Goal: Task Accomplishment & Management: Complete application form

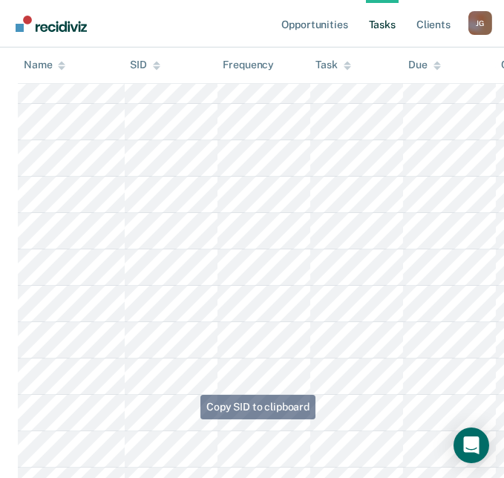
scroll to position [665, 0]
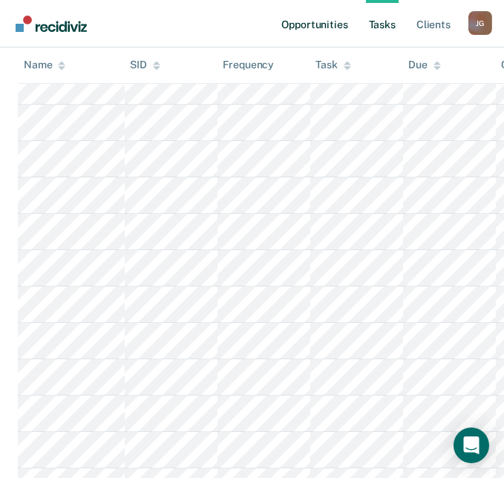
click at [322, 23] on link "Opportunities" at bounding box center [315, 24] width 72 height 48
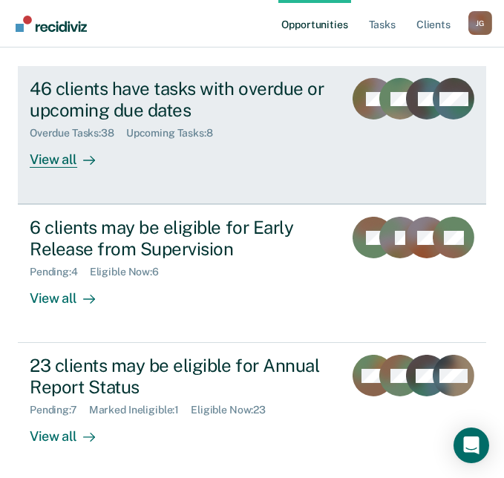
scroll to position [186, 0]
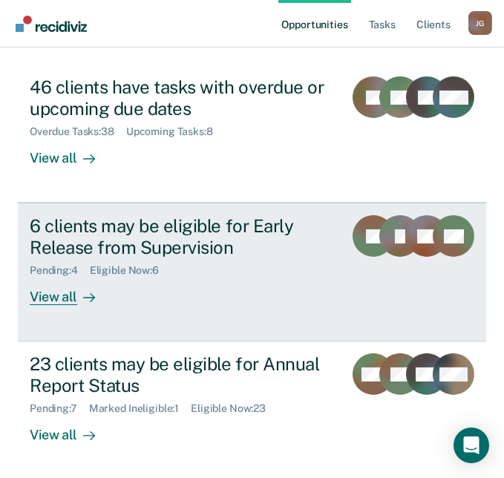
click at [163, 237] on div "6 clients may be eligible for Early Release from Supervision" at bounding box center [181, 236] width 302 height 43
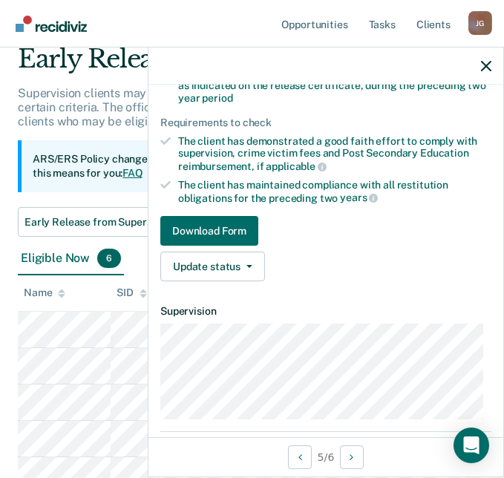
scroll to position [245, 0]
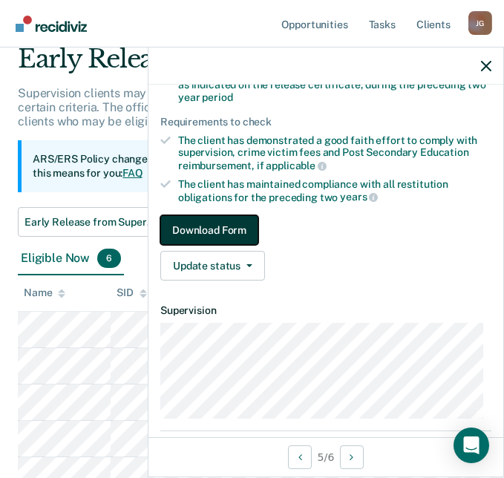
click at [221, 226] on button "Download Form" at bounding box center [209, 230] width 98 height 30
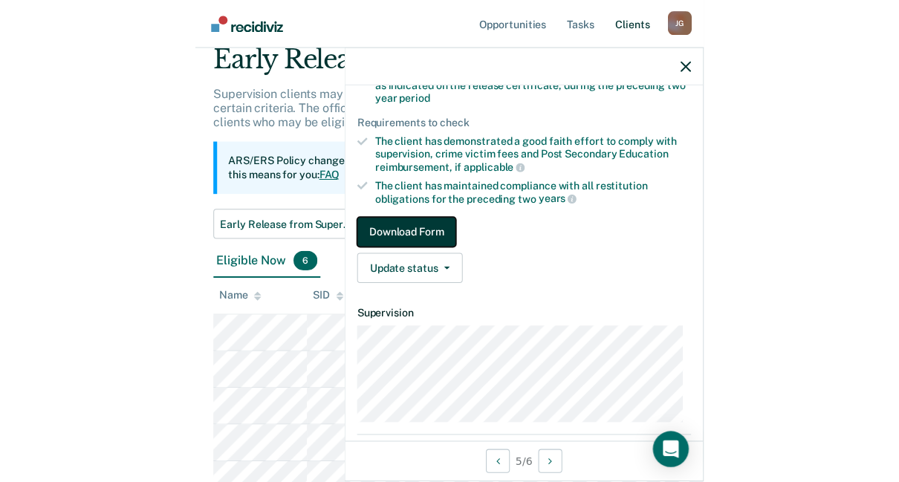
scroll to position [0, 0]
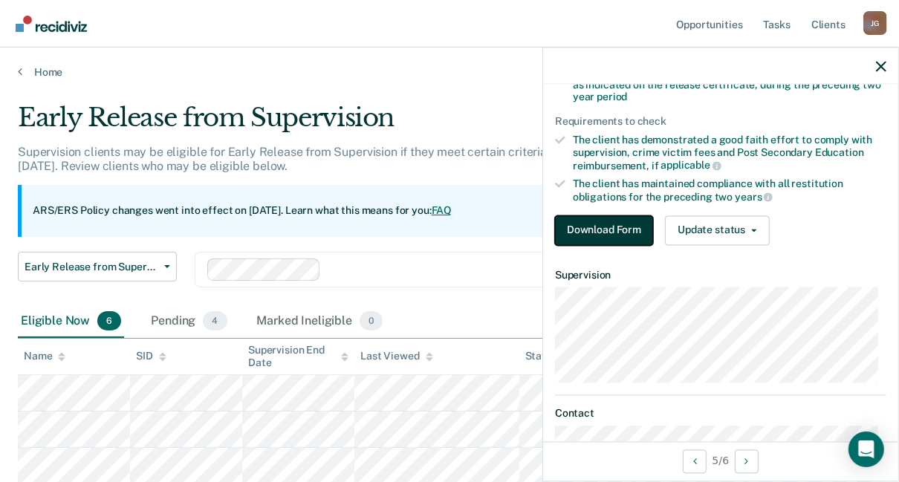
click at [453, 229] on button "Download Form" at bounding box center [604, 230] width 98 height 30
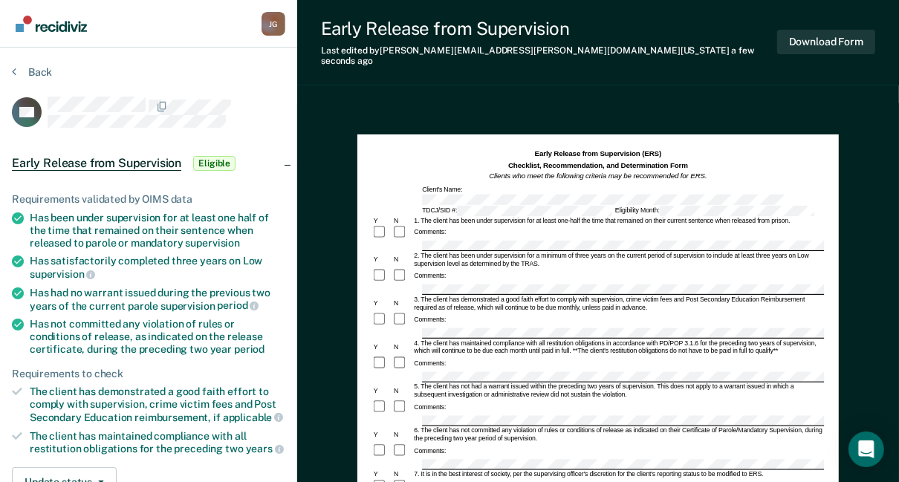
click at [453, 339] on div "4. The client has maintained compliance with all restitution obligations in acc…" at bounding box center [617, 347] width 411 height 16
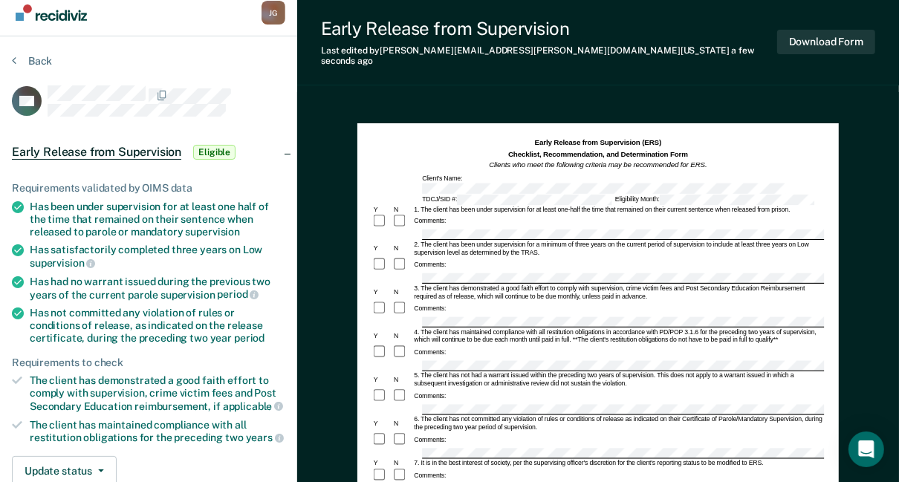
scroll to position [10, 0]
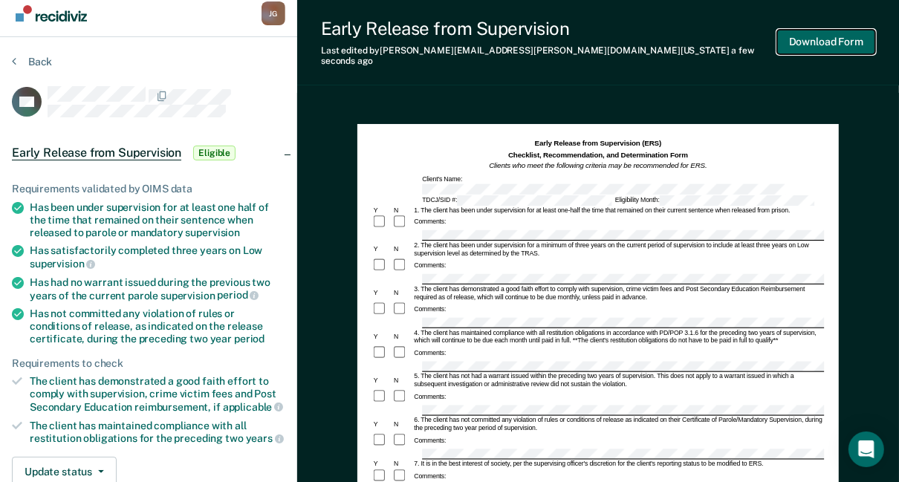
click at [453, 32] on button "Download Form" at bounding box center [826, 42] width 98 height 25
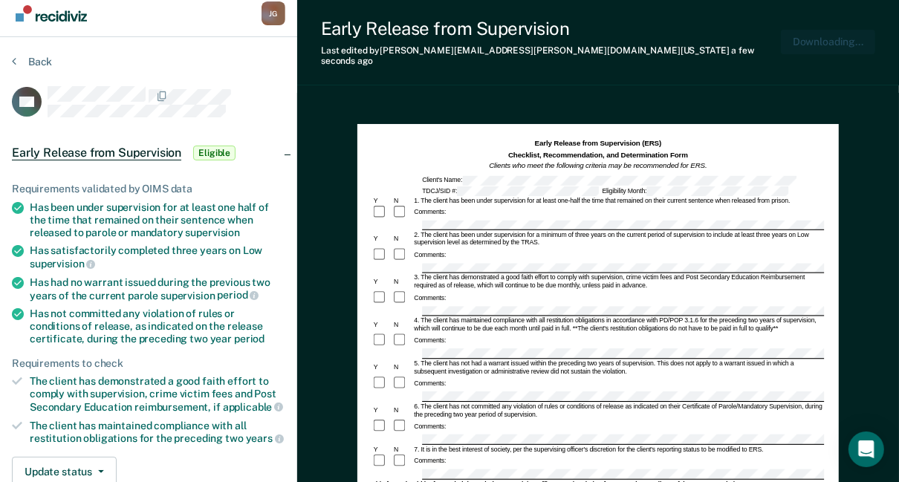
scroll to position [0, 0]
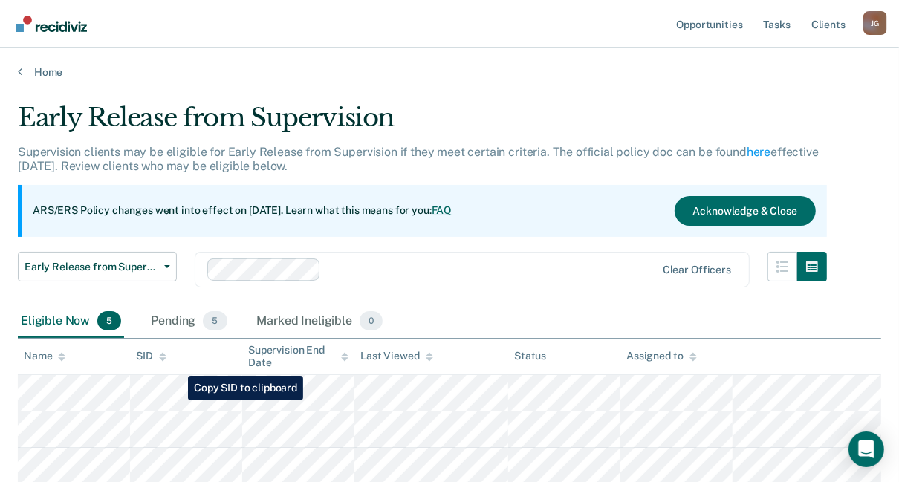
scroll to position [180, 0]
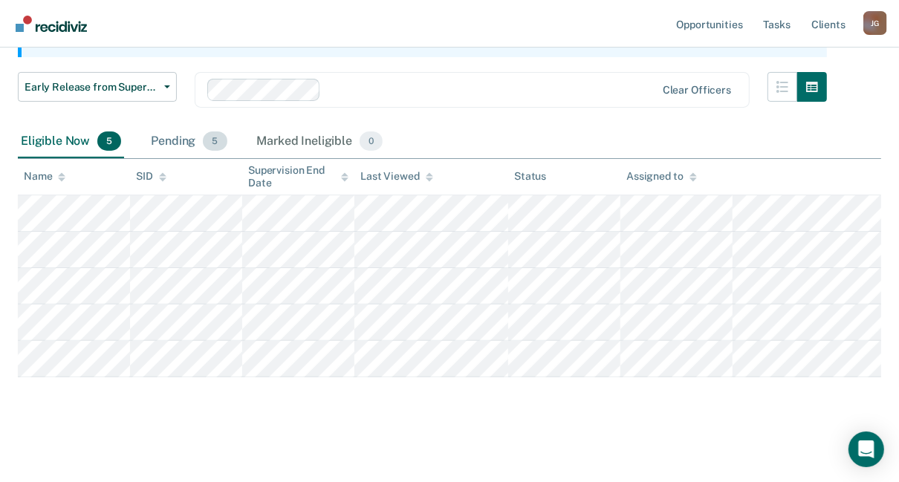
click at [165, 131] on div "Pending 5" at bounding box center [189, 142] width 82 height 33
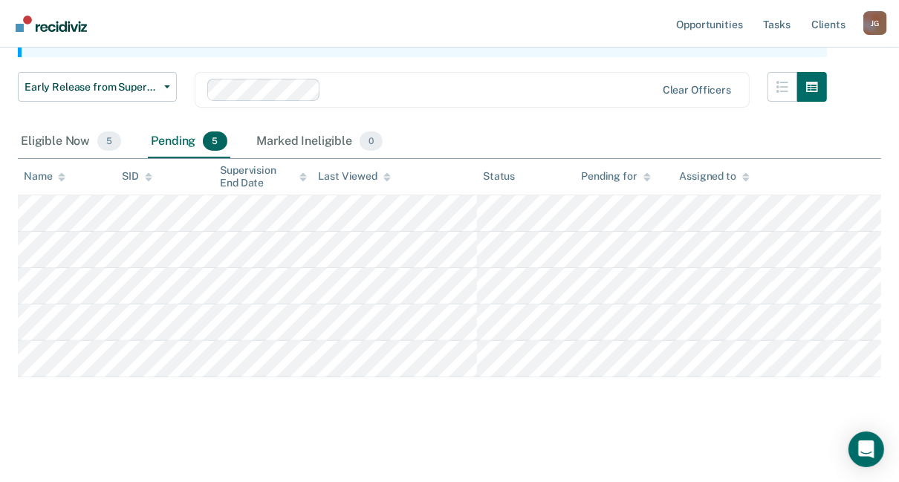
click at [177, 138] on div "Pending 5" at bounding box center [189, 142] width 82 height 33
click at [60, 140] on div "Eligible Now 5" at bounding box center [71, 142] width 106 height 33
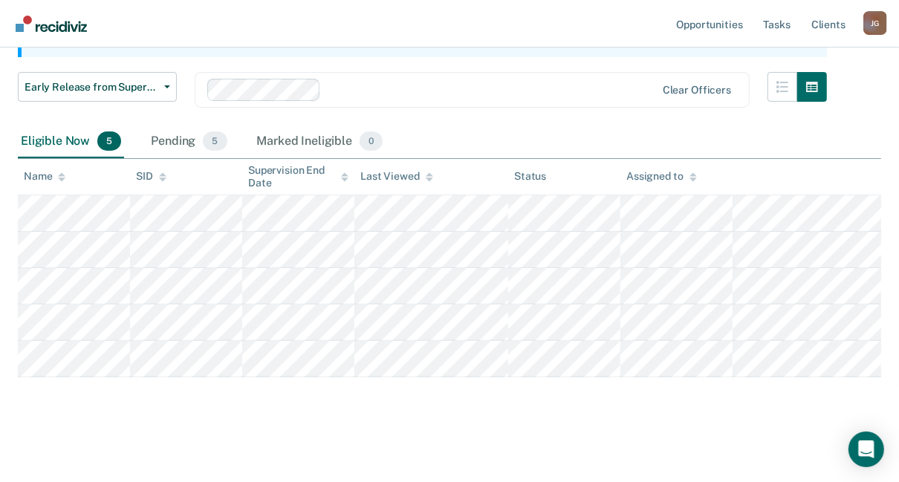
click at [65, 141] on div "Eligible Now 5" at bounding box center [71, 142] width 106 height 33
click at [175, 135] on div "Pending 5" at bounding box center [189, 142] width 82 height 33
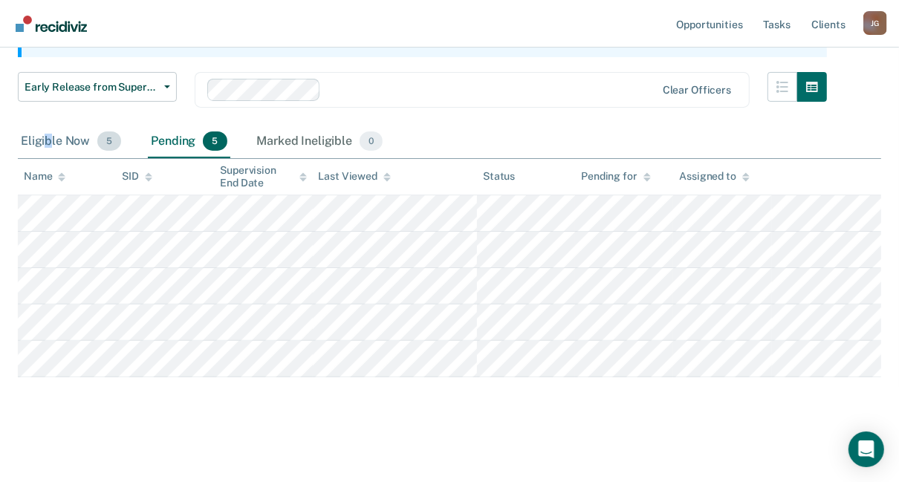
click at [49, 144] on div "Eligible Now 5" at bounding box center [71, 142] width 106 height 33
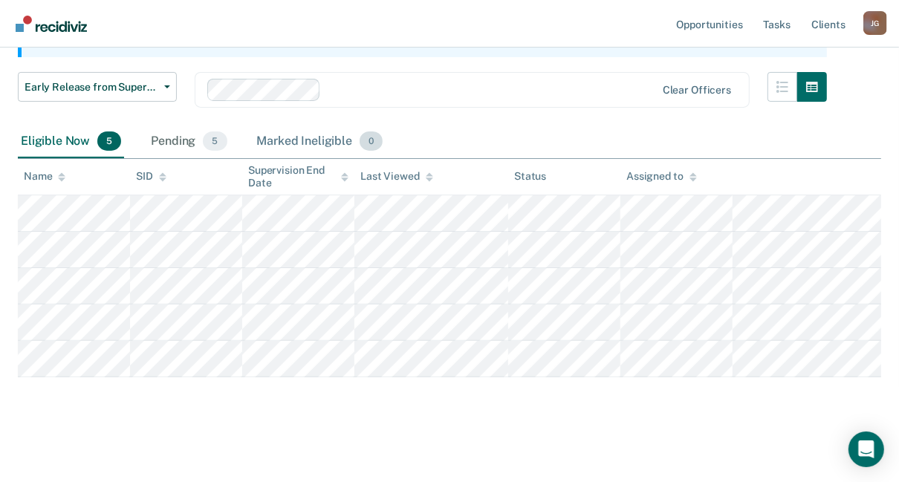
click at [310, 142] on div "Marked Ineligible 0" at bounding box center [320, 142] width 132 height 33
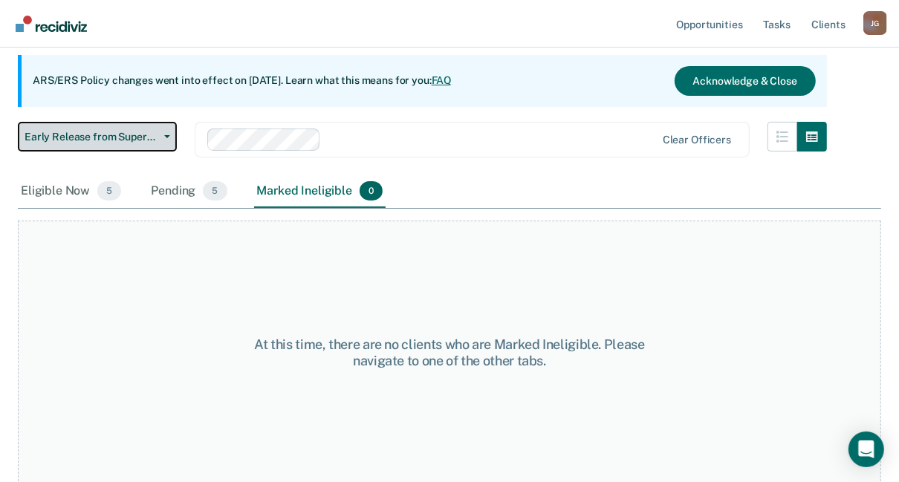
click at [96, 136] on span "Early Release from Supervision" at bounding box center [92, 137] width 134 height 13
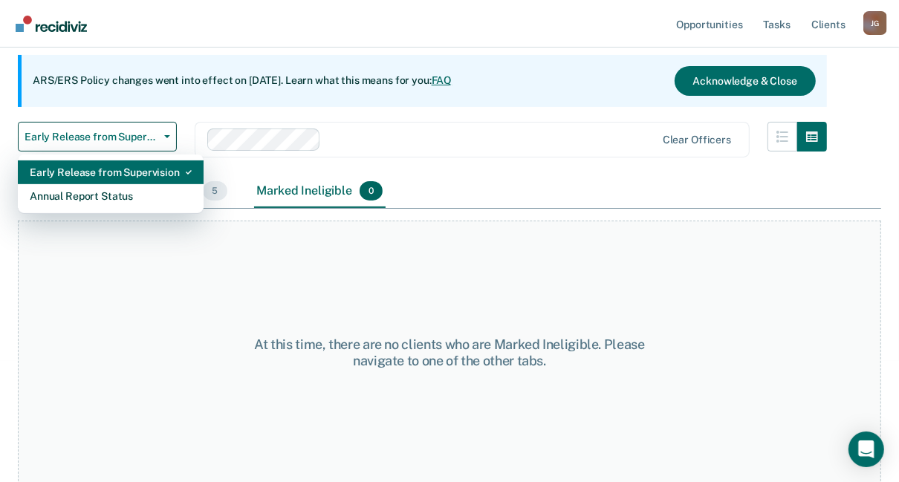
click at [100, 174] on div "Early Release from Supervision" at bounding box center [111, 172] width 162 height 24
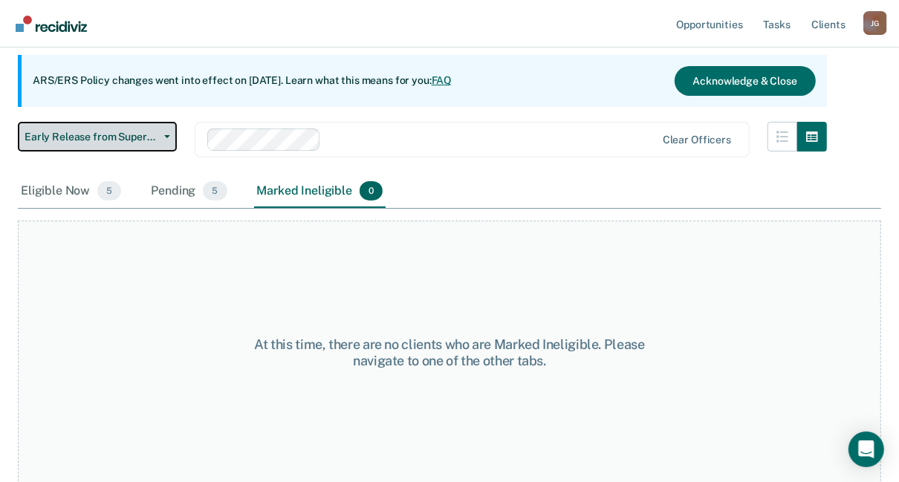
scroll to position [0, 0]
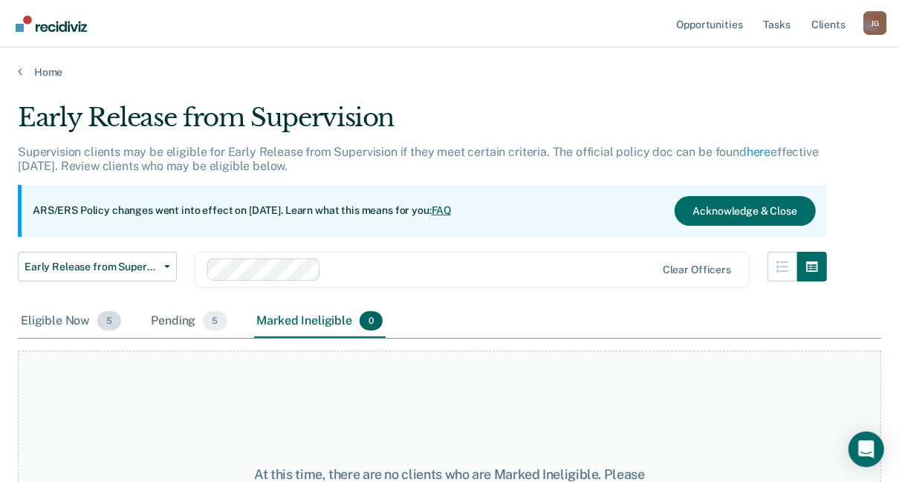
click at [56, 318] on div "Eligible Now 5" at bounding box center [71, 321] width 106 height 33
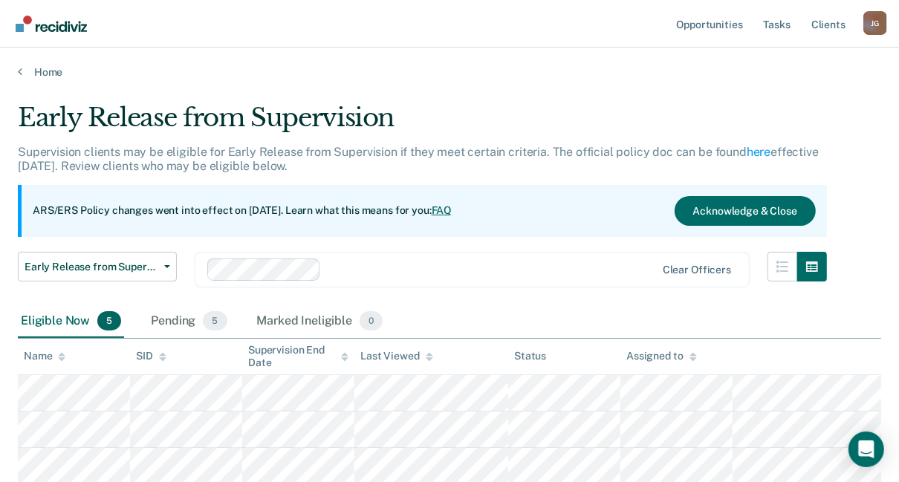
scroll to position [180, 0]
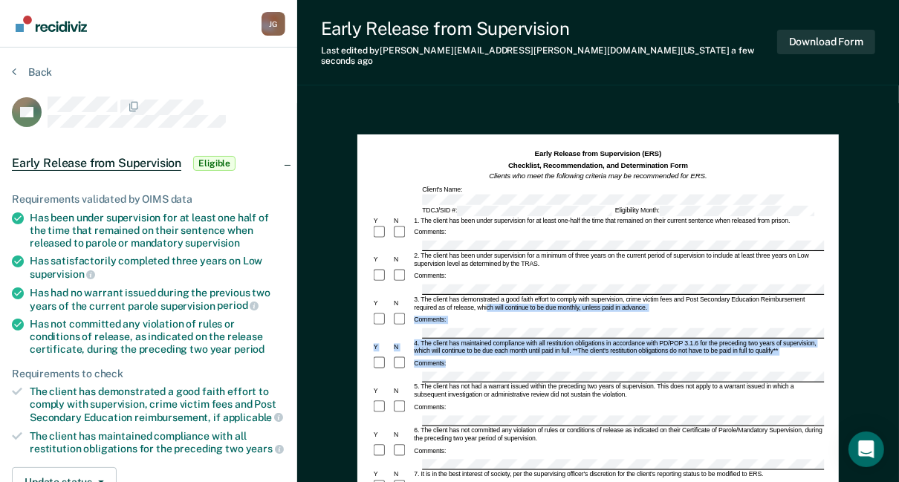
drag, startPoint x: 486, startPoint y: 281, endPoint x: 393, endPoint y: 348, distance: 114.4
click at [393, 348] on form "Early Release from Supervision (ERS) Checklist, Recommendation, and Determinati…" at bounding box center [598, 473] width 452 height 648
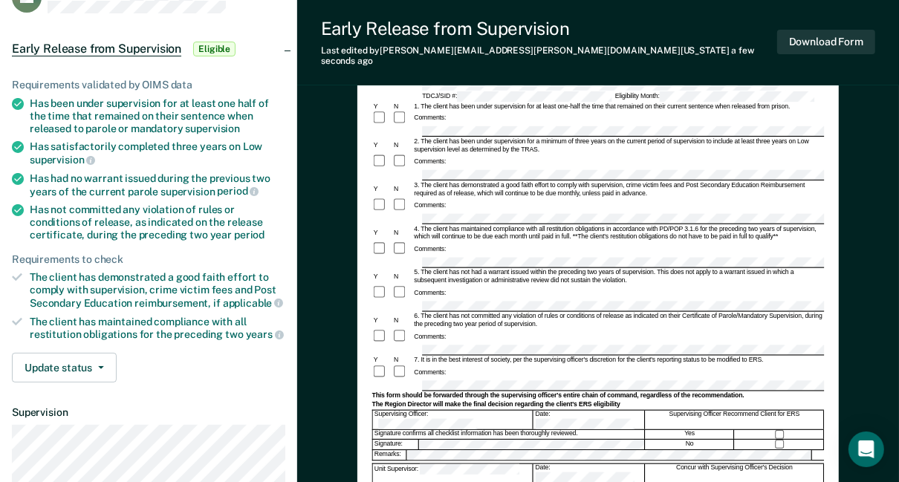
scroll to position [116, 0]
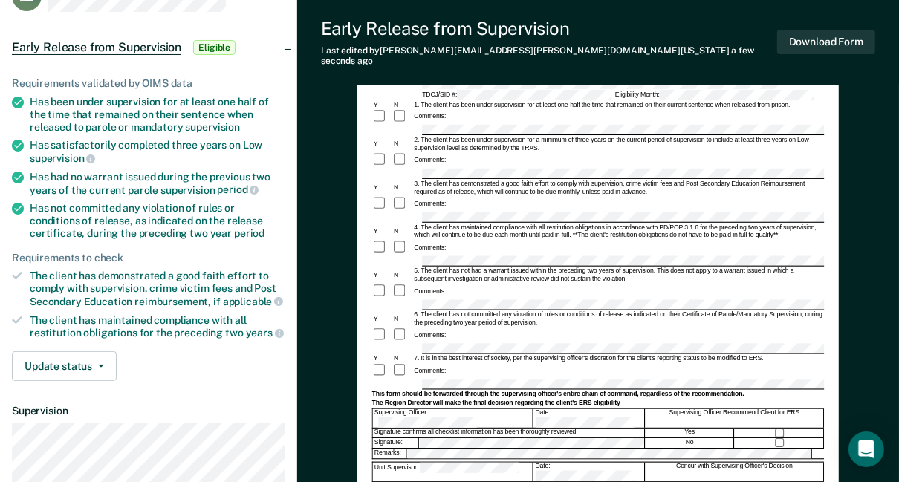
click at [453, 196] on div "Comments:" at bounding box center [598, 209] width 452 height 27
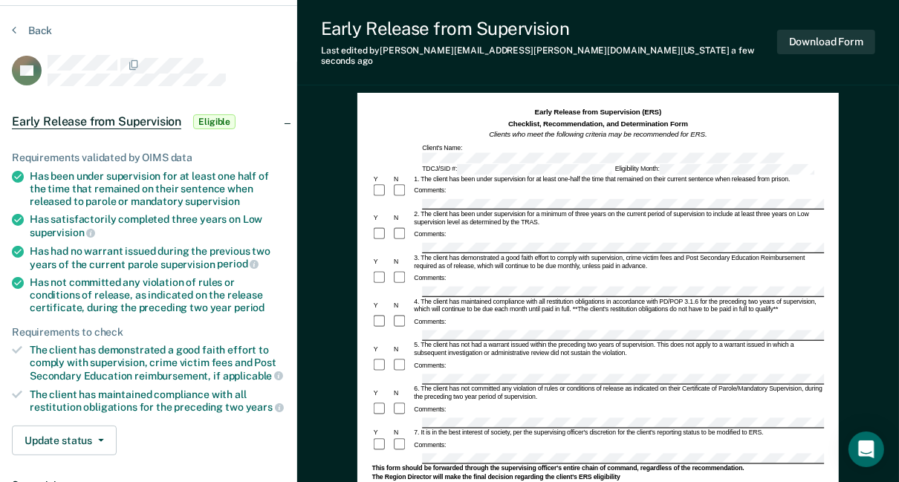
scroll to position [42, 0]
click at [453, 36] on button "Download Form" at bounding box center [826, 42] width 98 height 25
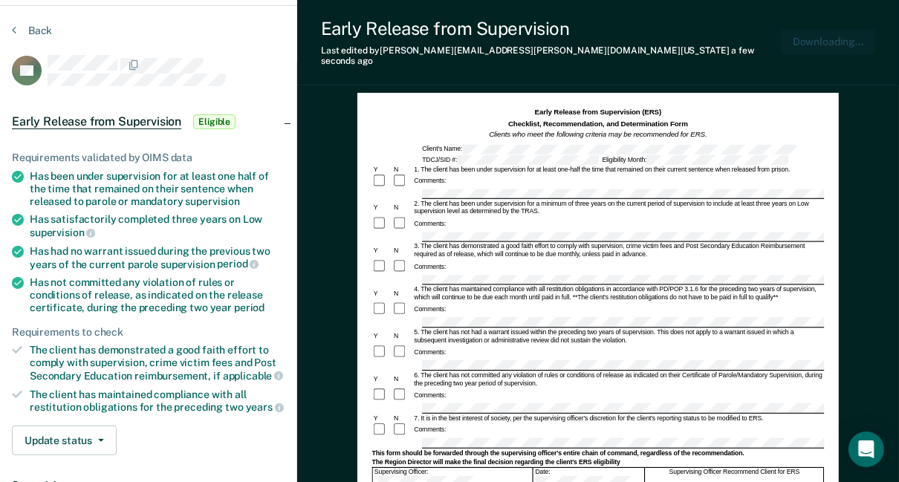
scroll to position [0, 0]
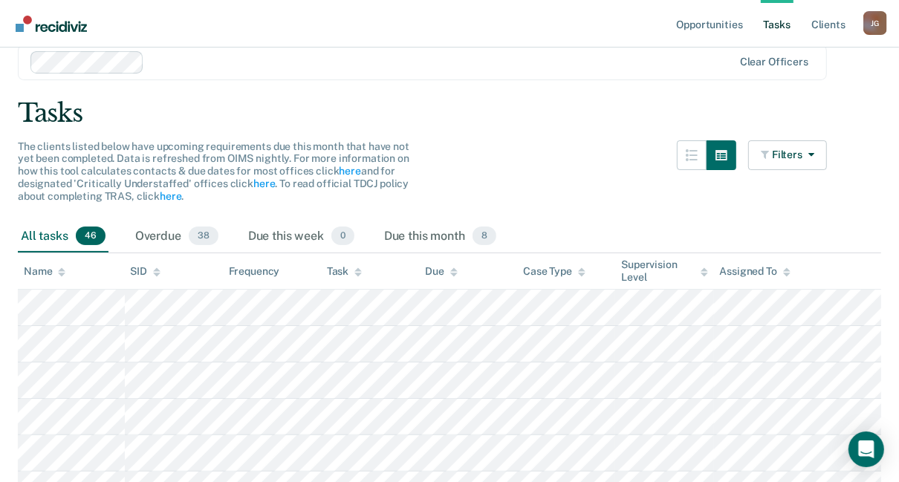
scroll to position [59, 0]
click at [712, 24] on link "Opportunities" at bounding box center [709, 24] width 72 height 48
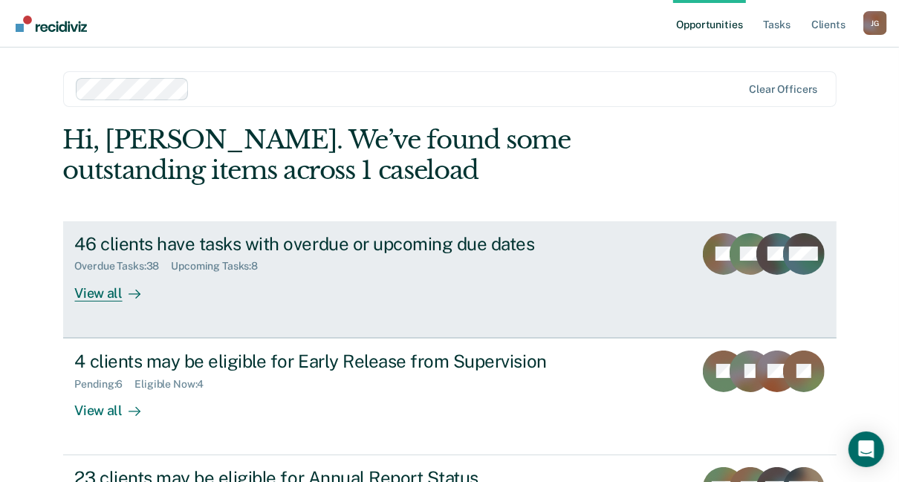
scroll to position [148, 0]
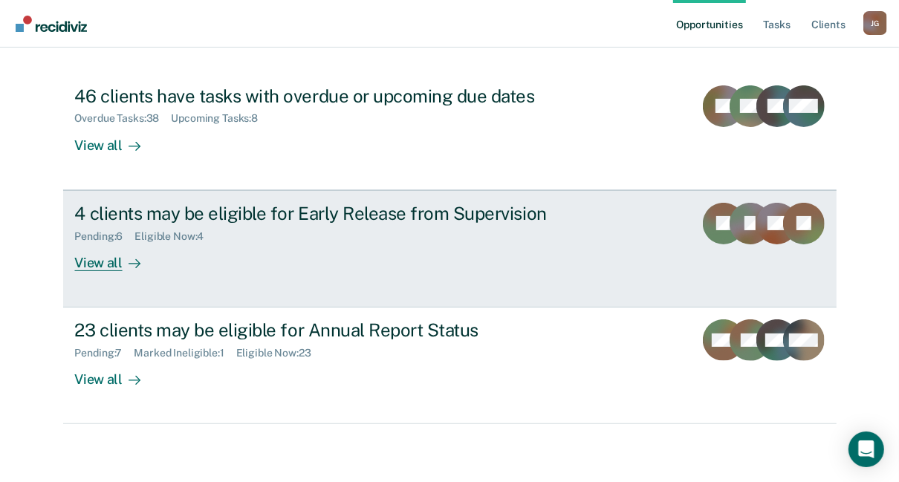
click at [281, 217] on div "4 clients may be eligible for Early Release from Supervision" at bounding box center [335, 214] width 521 height 22
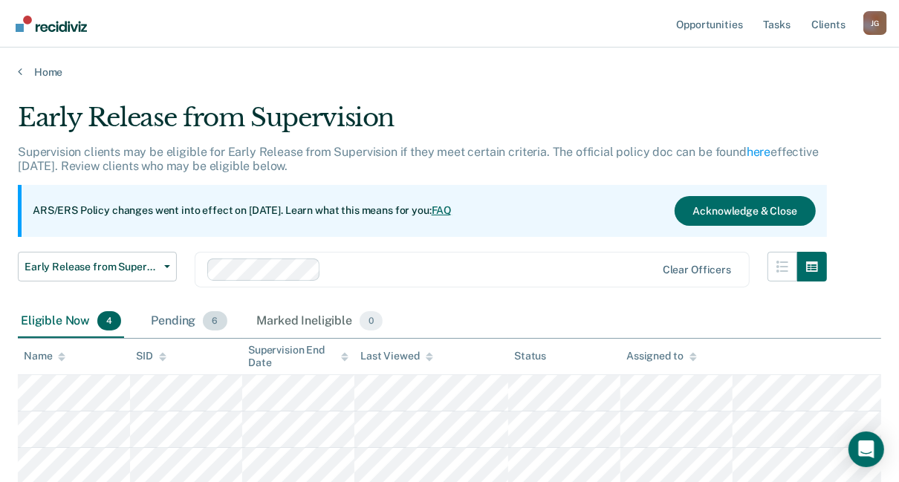
click at [172, 314] on div "Pending 6" at bounding box center [189, 321] width 82 height 33
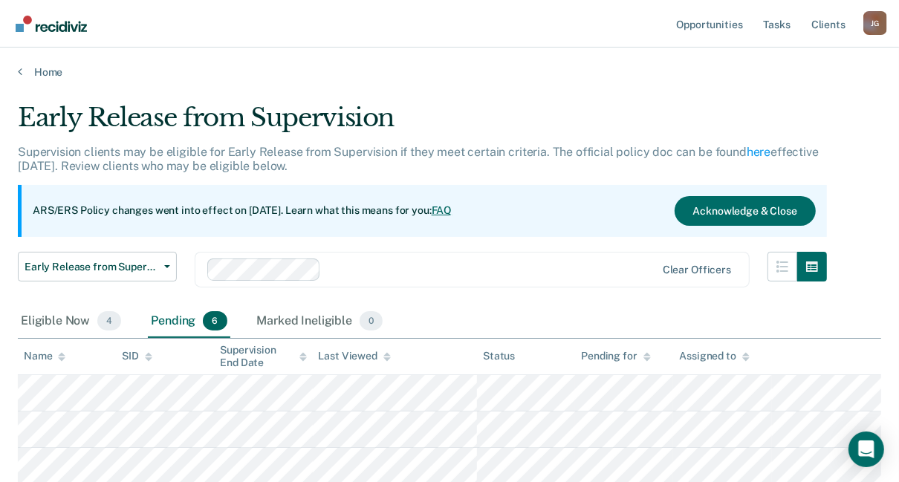
click at [172, 314] on div "Pending 6" at bounding box center [189, 321] width 82 height 33
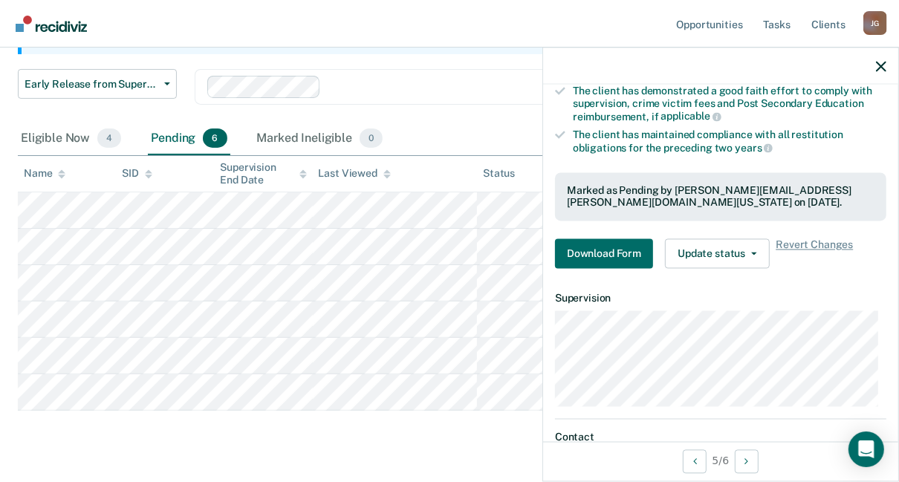
scroll to position [294, 0]
click at [600, 247] on button "Download Form" at bounding box center [604, 254] width 98 height 30
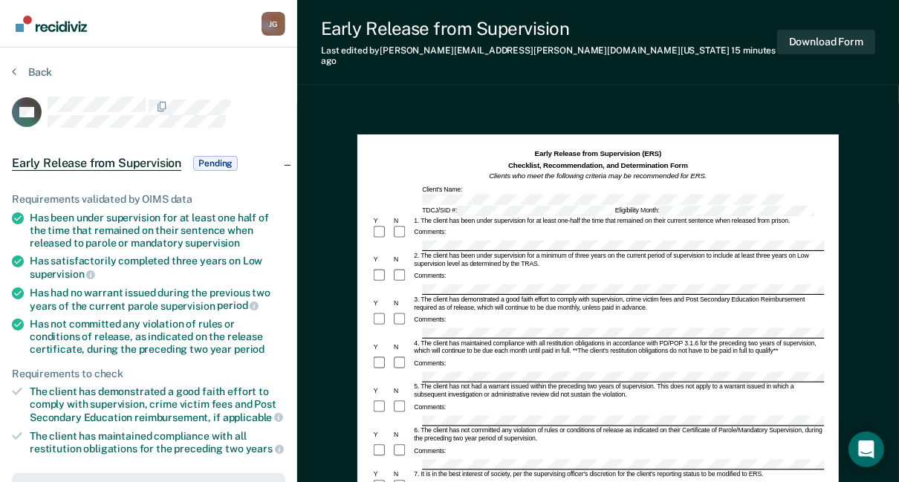
click at [600, 268] on div "Comments:" at bounding box center [598, 276] width 452 height 16
click at [824, 37] on button "Download Form" at bounding box center [826, 42] width 98 height 25
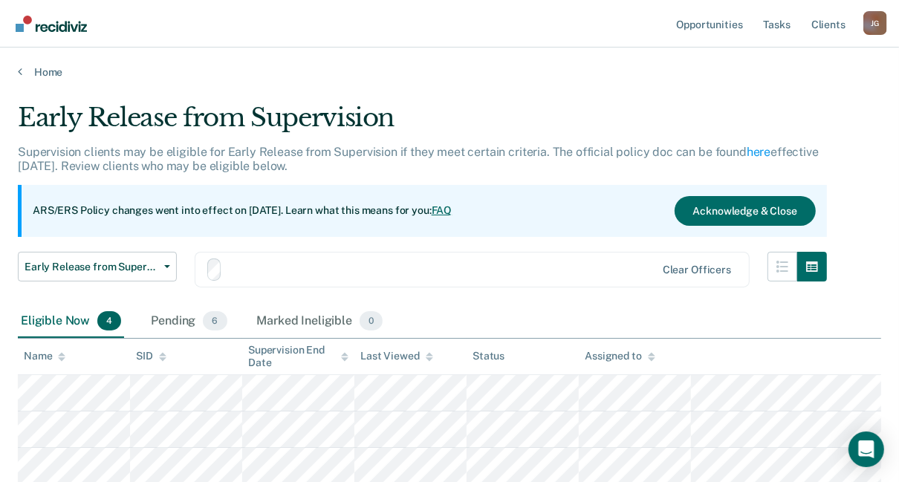
scroll to position [143, 0]
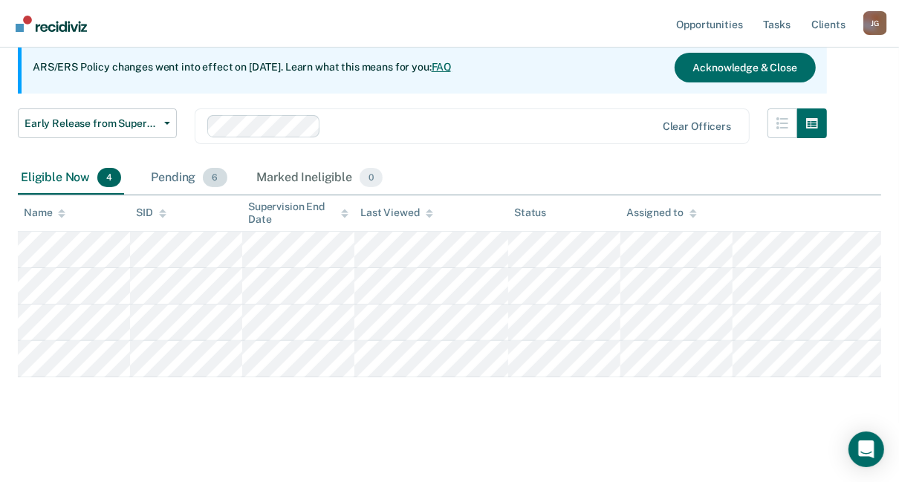
click at [172, 178] on div "Pending 6" at bounding box center [189, 178] width 82 height 33
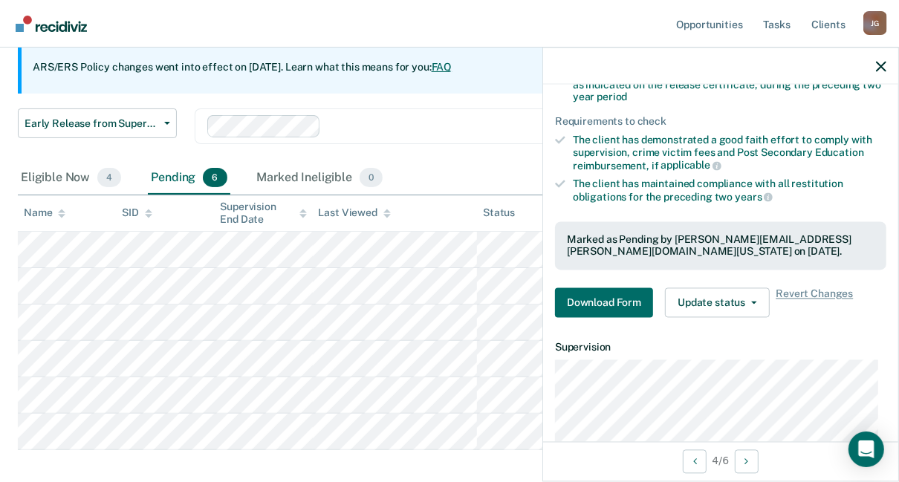
scroll to position [249, 0]
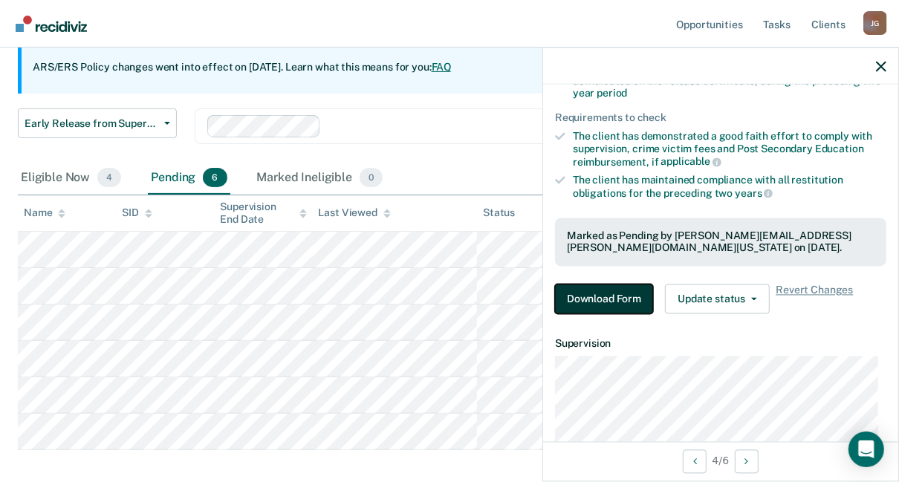
click at [597, 299] on button "Download Form" at bounding box center [604, 299] width 98 height 30
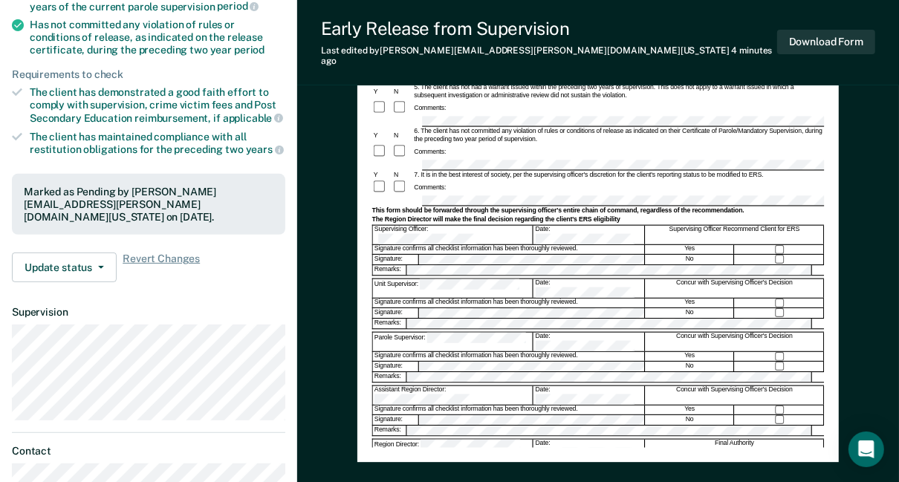
scroll to position [303, 0]
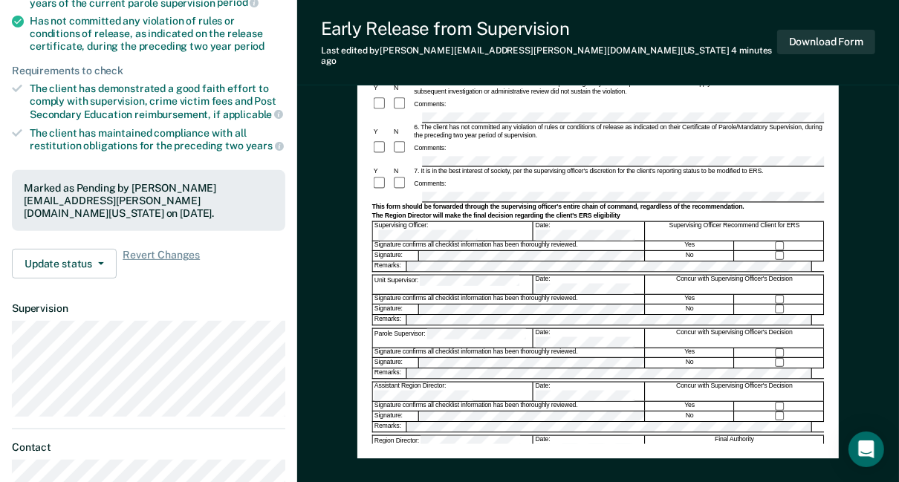
click at [445, 348] on div "Signature confirms all checklist information has been thoroughly reviewed." at bounding box center [509, 352] width 272 height 9
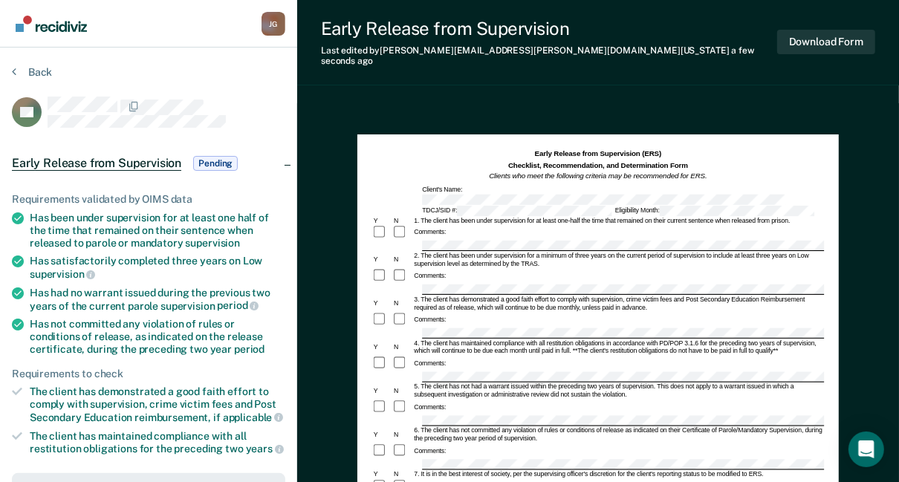
scroll to position [0, 0]
click at [851, 34] on button "Download Form" at bounding box center [826, 42] width 98 height 25
